Goal: Find contact information: Find contact information

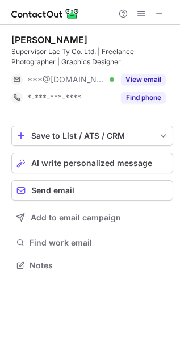
scroll to position [258, 180]
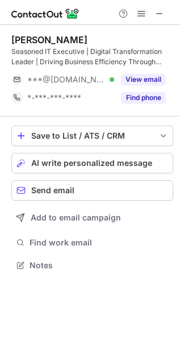
scroll to position [258, 180]
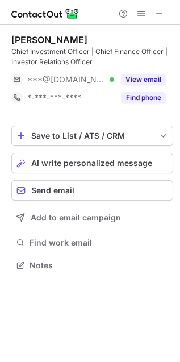
scroll to position [258, 180]
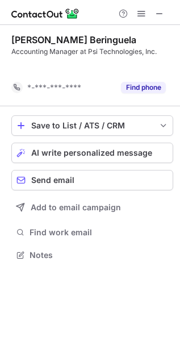
scroll to position [229, 180]
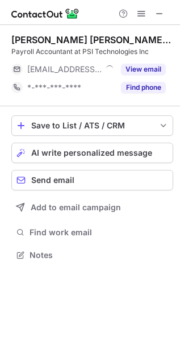
scroll to position [5, 5]
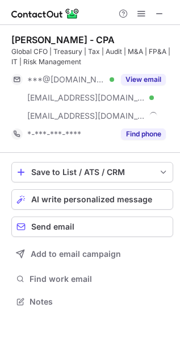
scroll to position [294, 180]
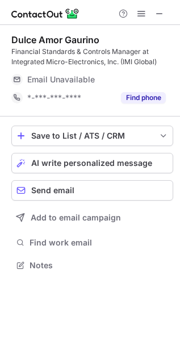
scroll to position [276, 180]
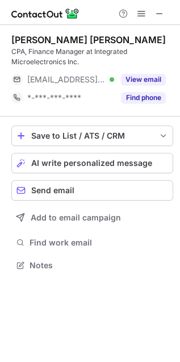
scroll to position [258, 180]
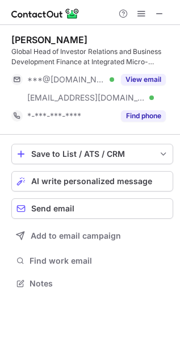
scroll to position [276, 180]
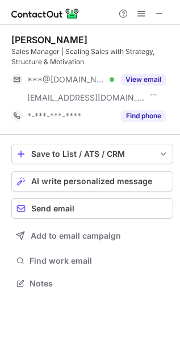
scroll to position [276, 180]
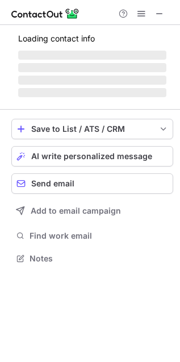
scroll to position [265, 180]
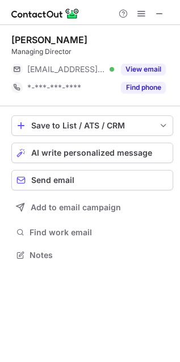
scroll to position [5, 5]
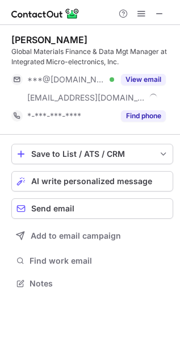
scroll to position [276, 180]
click at [164, 10] on button at bounding box center [160, 14] width 14 height 14
click at [162, 9] on span at bounding box center [159, 13] width 9 height 9
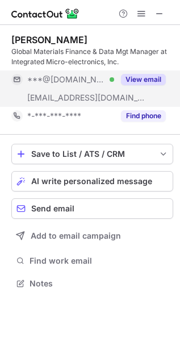
click at [138, 76] on button "View email" at bounding box center [143, 79] width 45 height 11
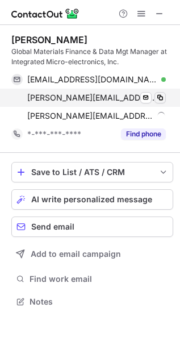
click at [157, 97] on span at bounding box center [160, 97] width 9 height 9
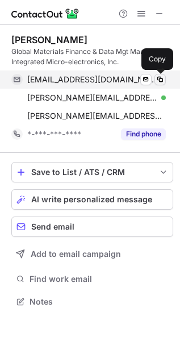
click at [160, 77] on span at bounding box center [160, 79] width 9 height 9
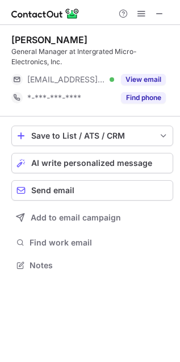
scroll to position [258, 180]
click at [151, 14] on div at bounding box center [141, 14] width 55 height 14
click at [162, 14] on span at bounding box center [159, 13] width 9 height 9
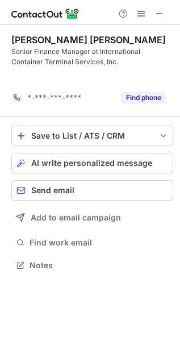
scroll to position [239, 180]
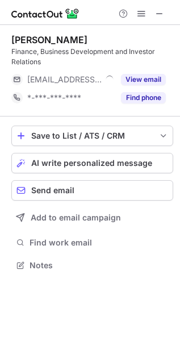
scroll to position [258, 180]
click at [161, 14] on span at bounding box center [159, 13] width 9 height 9
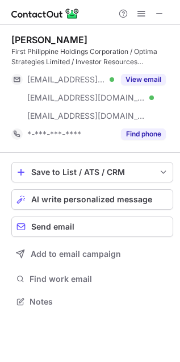
scroll to position [294, 180]
click at [159, 9] on span at bounding box center [159, 13] width 9 height 9
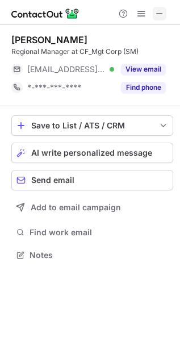
scroll to position [5, 5]
click at [165, 11] on button at bounding box center [160, 14] width 14 height 14
click at [166, 14] on button at bounding box center [160, 14] width 14 height 14
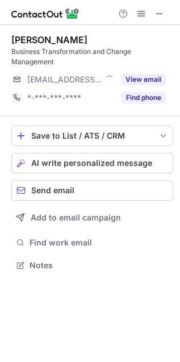
scroll to position [258, 180]
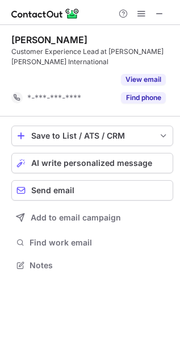
scroll to position [239, 180]
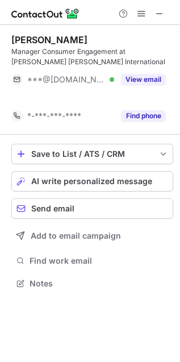
scroll to position [258, 180]
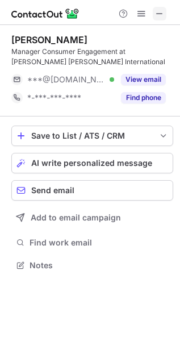
click at [162, 12] on span at bounding box center [159, 13] width 9 height 9
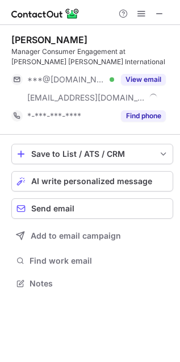
scroll to position [276, 180]
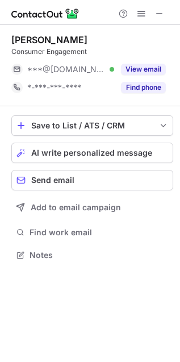
scroll to position [247, 180]
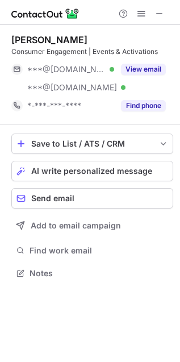
scroll to position [265, 180]
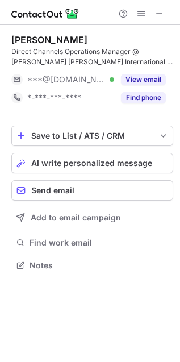
scroll to position [258, 180]
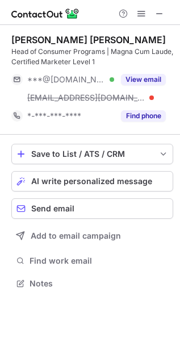
scroll to position [276, 180]
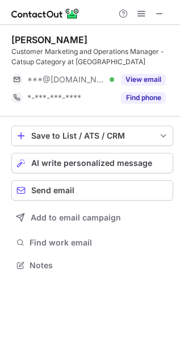
scroll to position [258, 180]
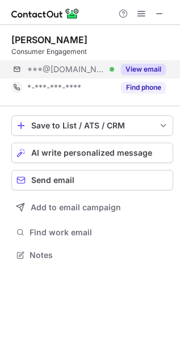
scroll to position [5, 5]
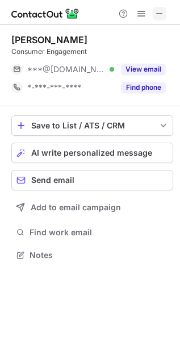
click at [157, 18] on span at bounding box center [159, 13] width 9 height 9
